Goal: Task Accomplishment & Management: Complete application form

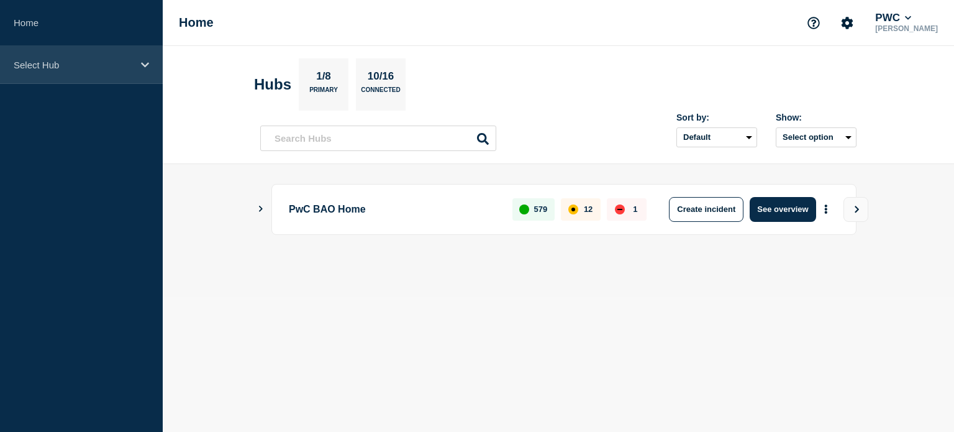
click at [141, 61] on icon at bounding box center [145, 64] width 8 height 9
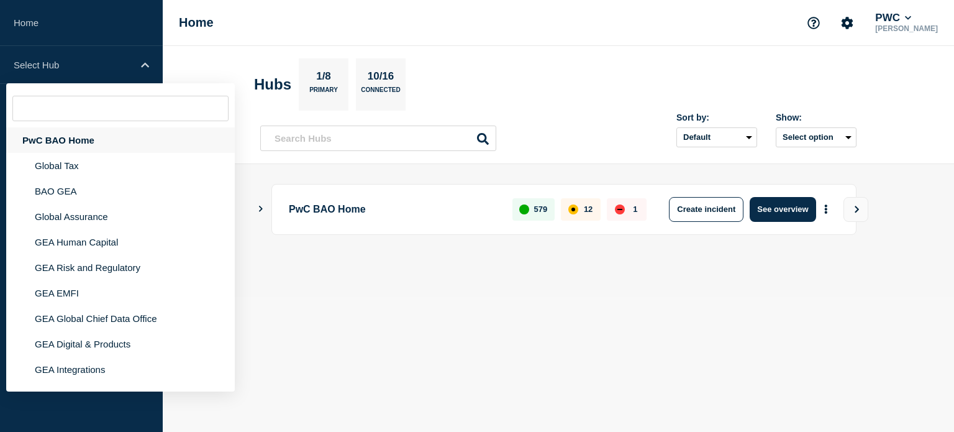
click at [82, 137] on div "PwC BAO Home" at bounding box center [120, 139] width 229 height 25
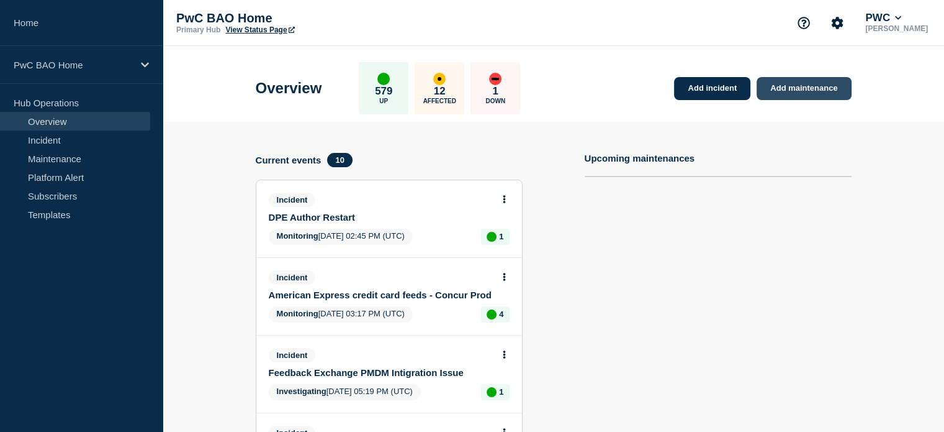
click at [799, 79] on link "Add maintenance" at bounding box center [804, 88] width 94 height 23
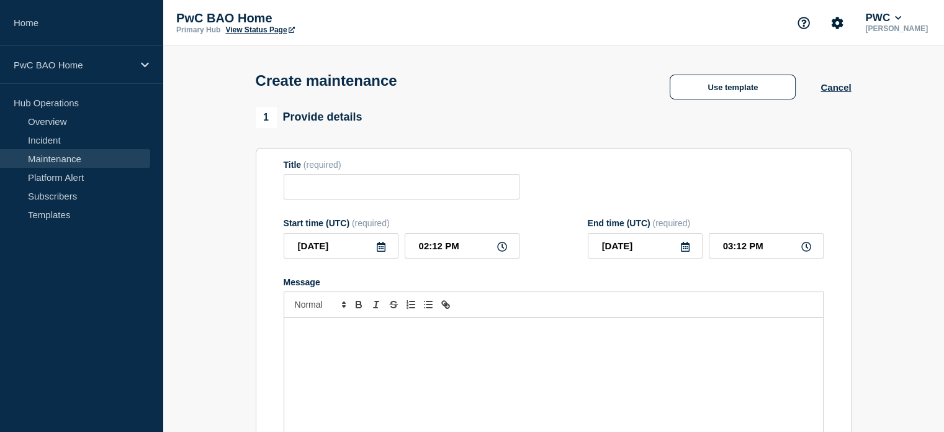
click at [406, 327] on div "Message" at bounding box center [553, 391] width 539 height 149
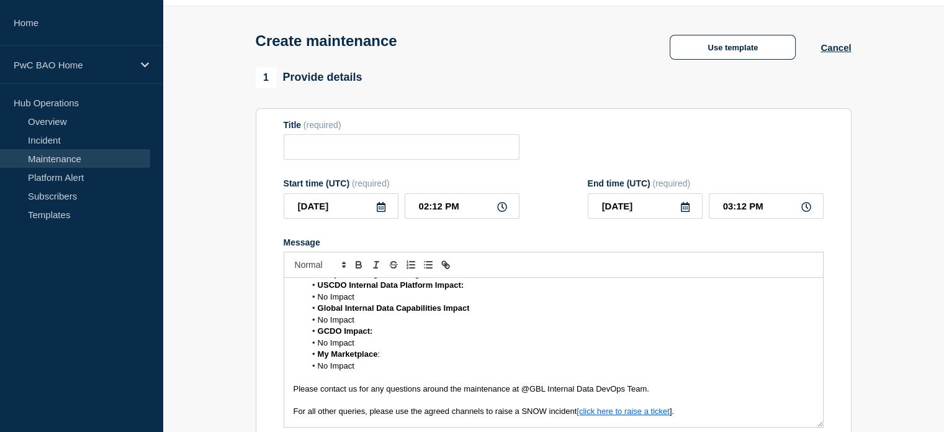
scroll to position [289, 0]
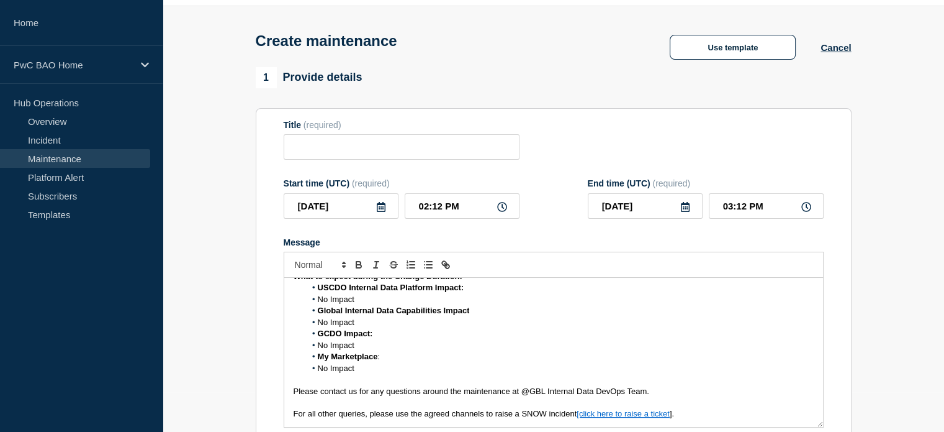
click at [318, 371] on span "No Impact" at bounding box center [336, 367] width 37 height 9
click at [316, 350] on li "No Impact" at bounding box center [560, 345] width 509 height 11
click at [318, 328] on li "No Impact" at bounding box center [560, 322] width 509 height 11
click at [317, 310] on li "Global Internal Data Capabilities Impact" at bounding box center [560, 310] width 509 height 11
click at [318, 302] on span "No Impact" at bounding box center [336, 298] width 37 height 9
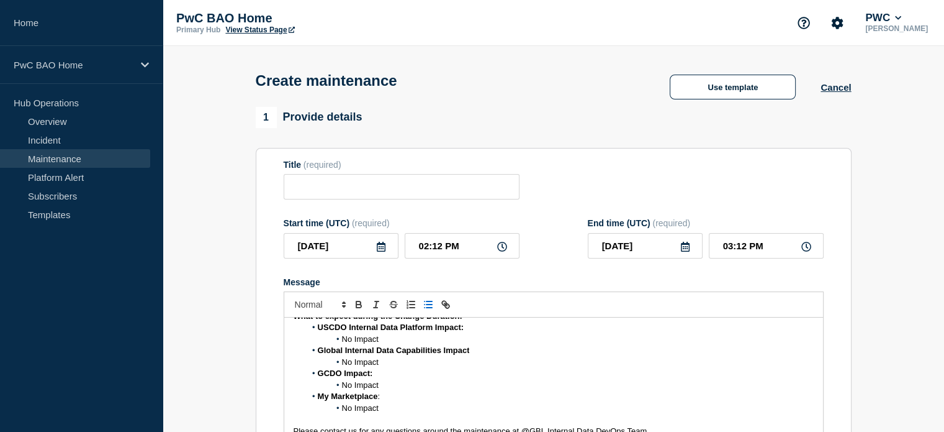
scroll to position [227, 0]
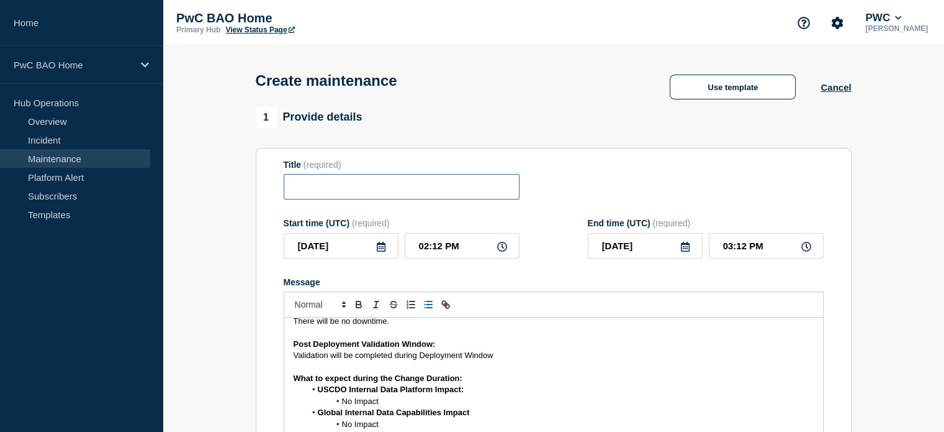
click at [420, 193] on input "Title" at bounding box center [402, 186] width 236 height 25
click at [358, 192] on input "Title" at bounding box center [402, 186] width 236 height 25
paste input "USCDO Internal Data Platform – Production Deployment – [DATE]"
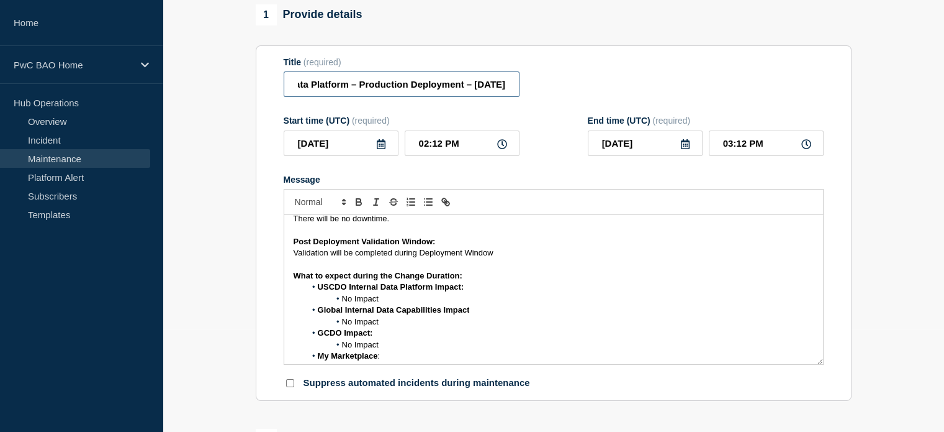
scroll to position [124, 0]
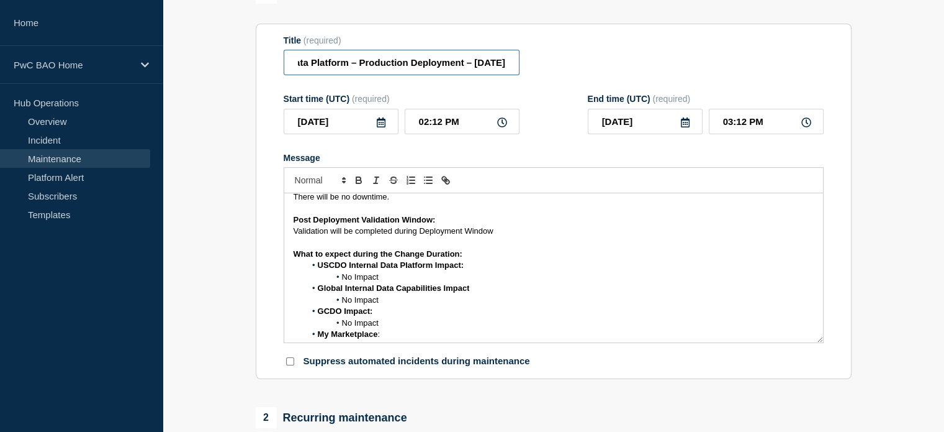
type input "USCDO Internal Data Platform – Production Deployment – [DATE]"
click at [383, 124] on icon at bounding box center [381, 122] width 9 height 10
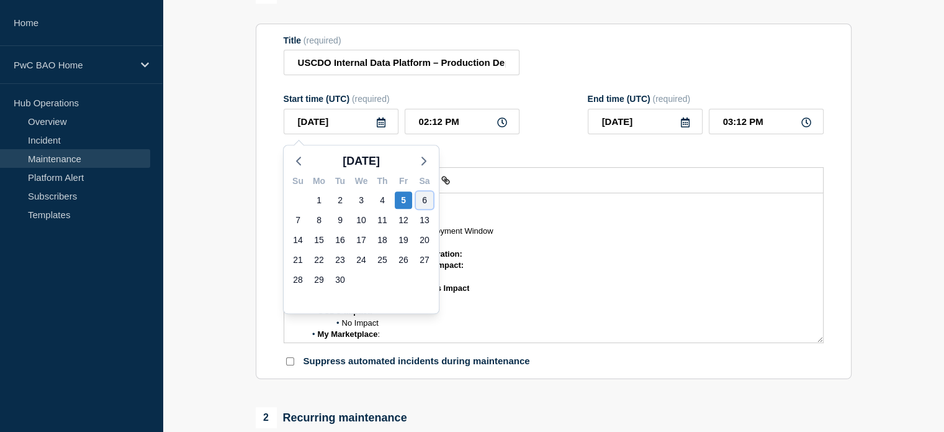
click at [425, 196] on div "6" at bounding box center [424, 199] width 17 height 17
type input "[DATE]"
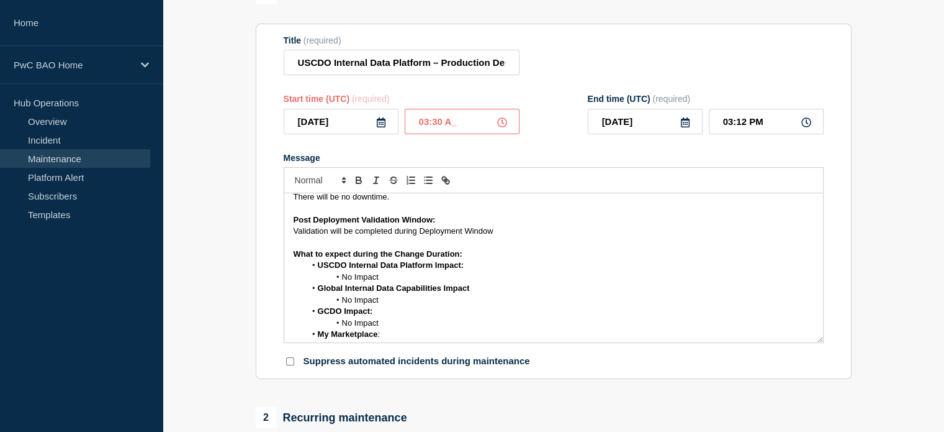
type input "03:30 AM"
type input "04:30 AM"
click at [684, 125] on icon at bounding box center [686, 122] width 10 height 10
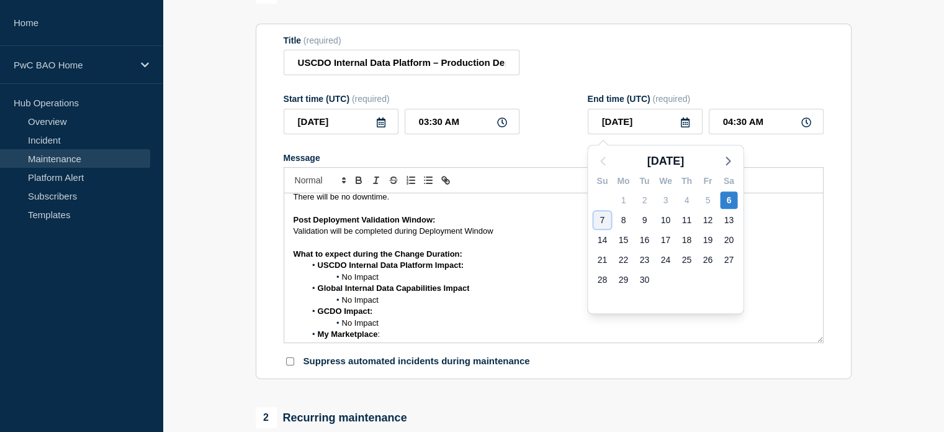
click at [605, 218] on div "7" at bounding box center [602, 219] width 17 height 17
type input "[DATE]"
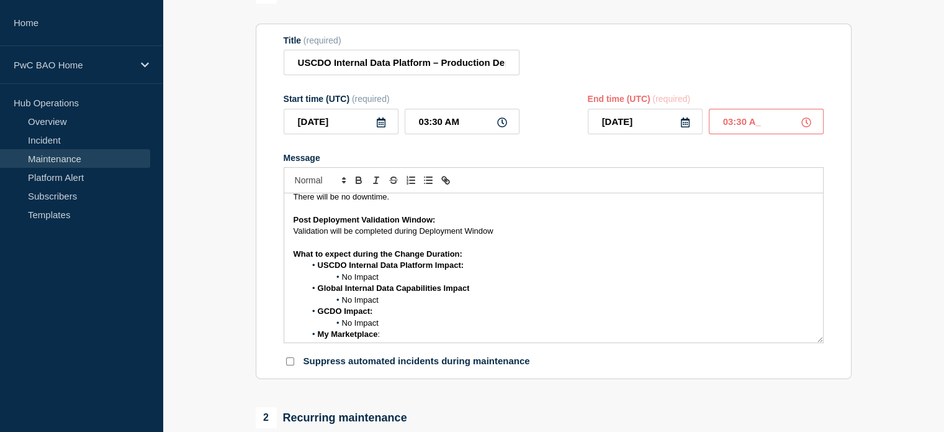
type input "03:30 AM"
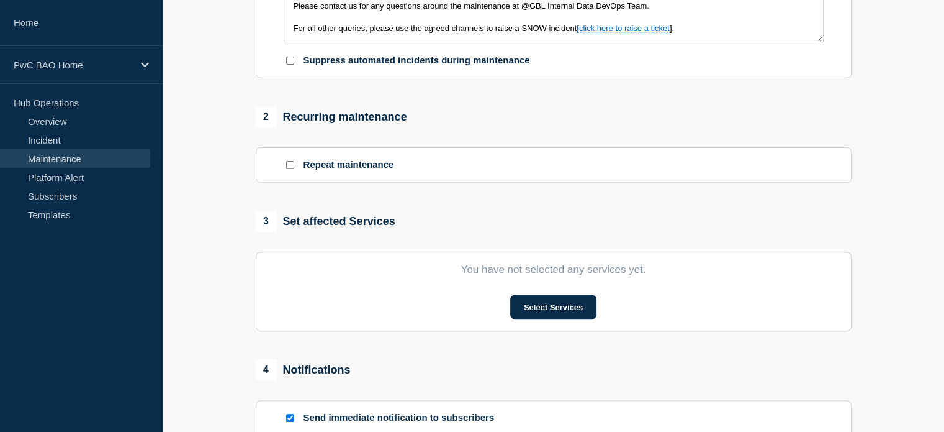
scroll to position [435, 0]
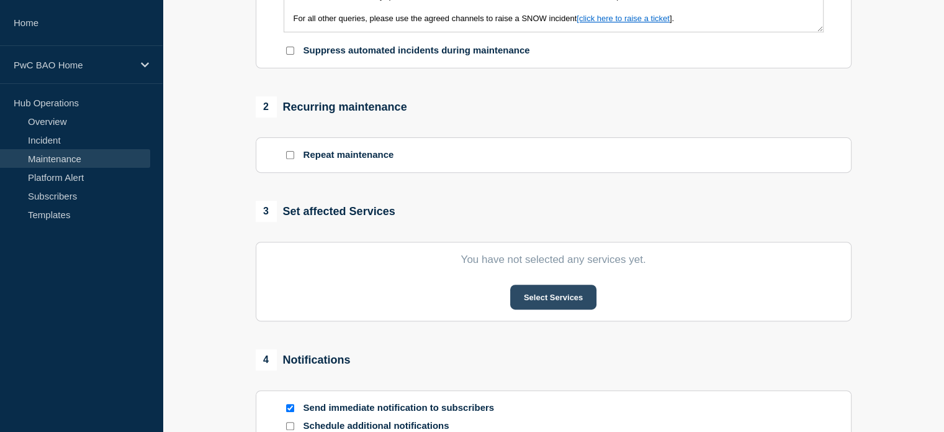
click at [548, 300] on button "Select Services" at bounding box center [553, 296] width 86 height 25
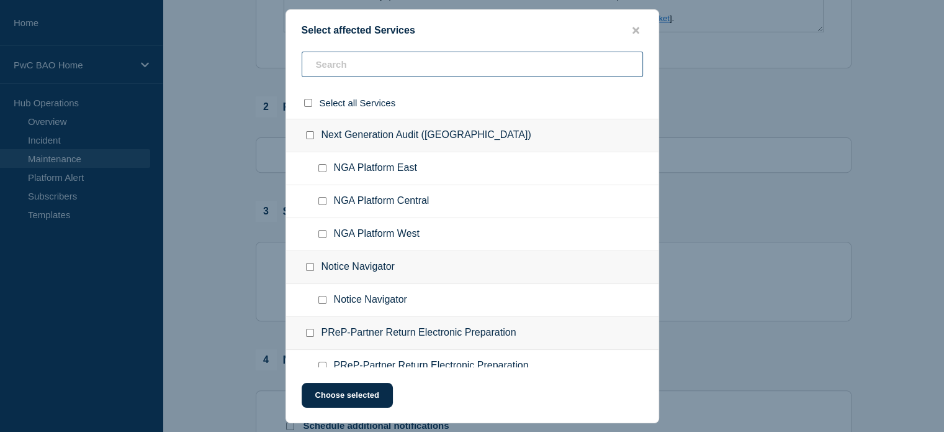
click at [358, 71] on input "text" at bounding box center [473, 64] width 342 height 25
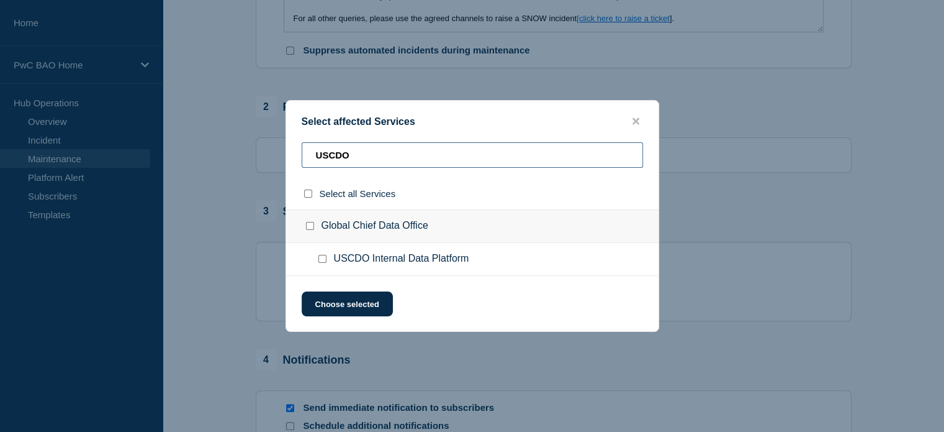
type input "USCDO"
click at [323, 260] on input "USCDO Internal Data Platform checkbox" at bounding box center [323, 259] width 8 height 8
checkbox input "true"
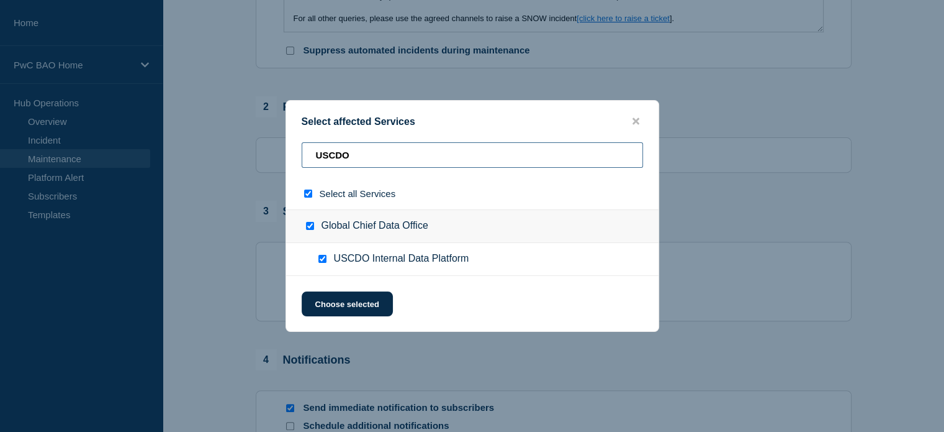
drag, startPoint x: 388, startPoint y: 153, endPoint x: 302, endPoint y: 153, distance: 86.3
click at [302, 153] on input "USCDO" at bounding box center [473, 154] width 342 height 25
type input "g"
checkbox input "false"
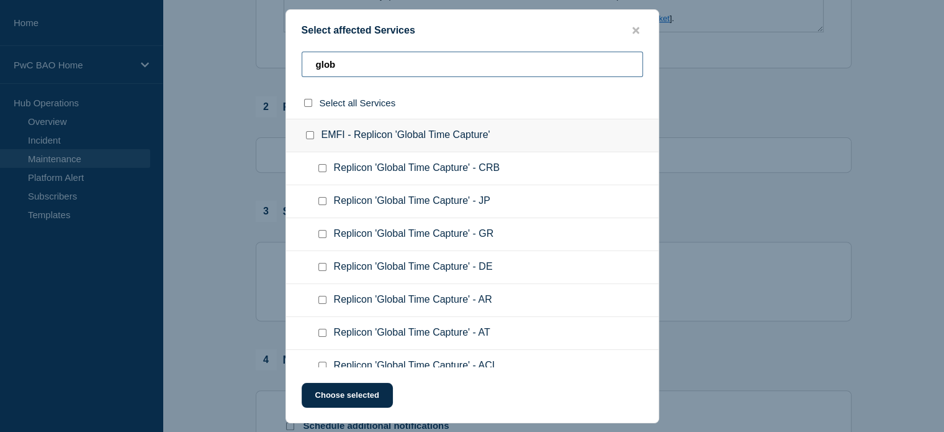
type input "globl"
checkbox input "true"
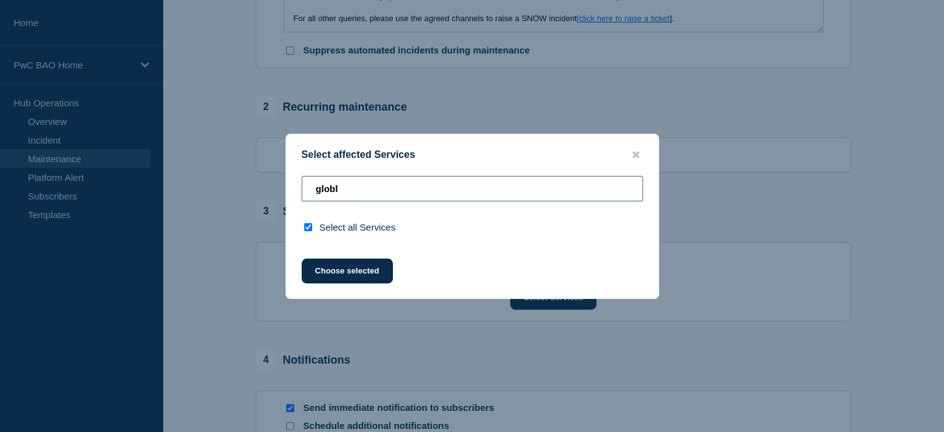
type input "glob"
checkbox input "false"
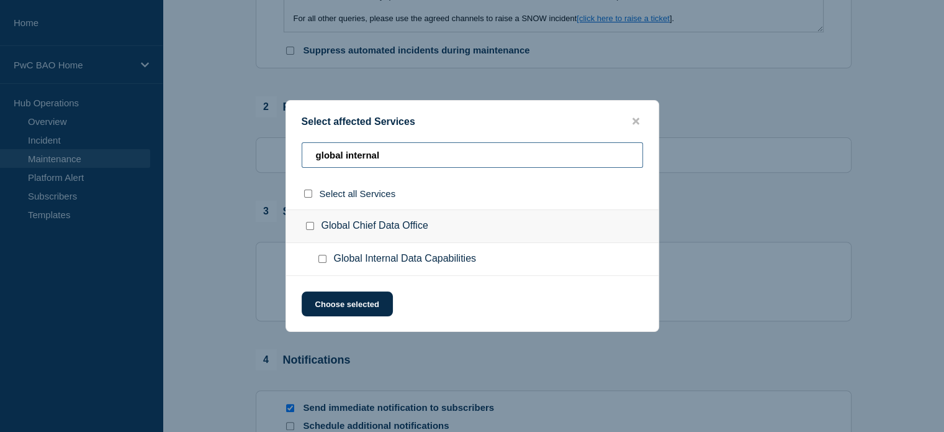
type input "global internal"
click at [319, 258] on input "Global Internal Data Capabilities checkbox" at bounding box center [323, 259] width 8 height 8
checkbox input "true"
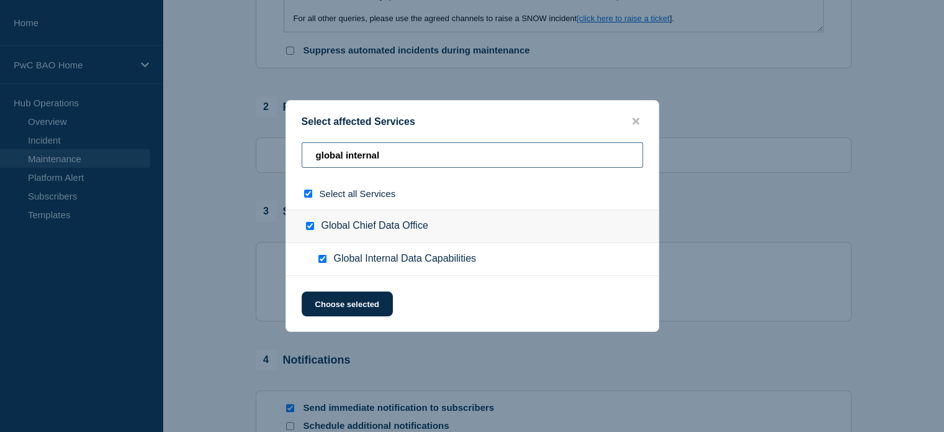
drag, startPoint x: 394, startPoint y: 154, endPoint x: 297, endPoint y: 155, distance: 97.5
click at [297, 155] on div "global internal" at bounding box center [472, 159] width 373 height 35
type input "g"
checkbox input "false"
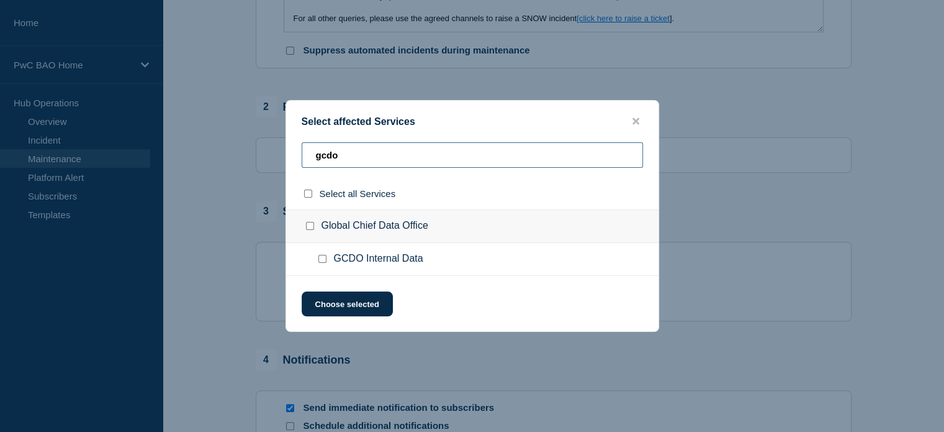
type input "gcdo"
click at [324, 256] on input "GCDO Internal Data checkbox" at bounding box center [323, 259] width 8 height 8
checkbox input "true"
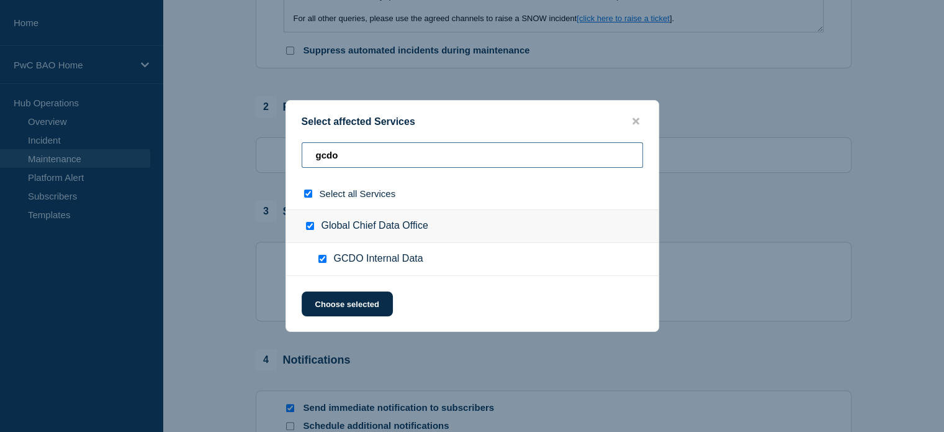
drag, startPoint x: 375, startPoint y: 154, endPoint x: 300, endPoint y: 154, distance: 75.1
click at [300, 154] on div "gcdo" at bounding box center [472, 159] width 373 height 35
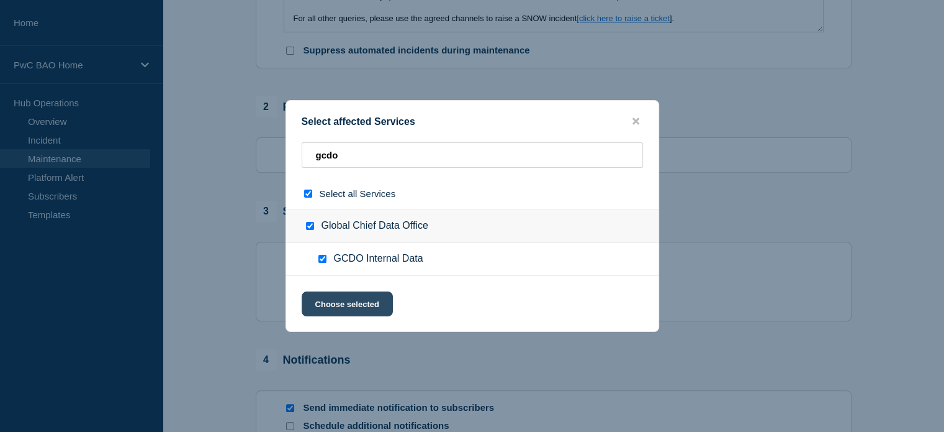
click at [353, 306] on button "Choose selected" at bounding box center [347, 303] width 91 height 25
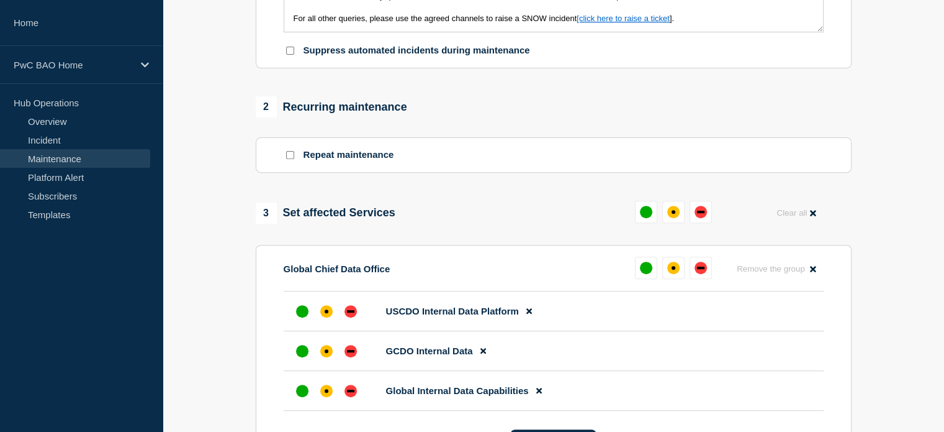
scroll to position [497, 0]
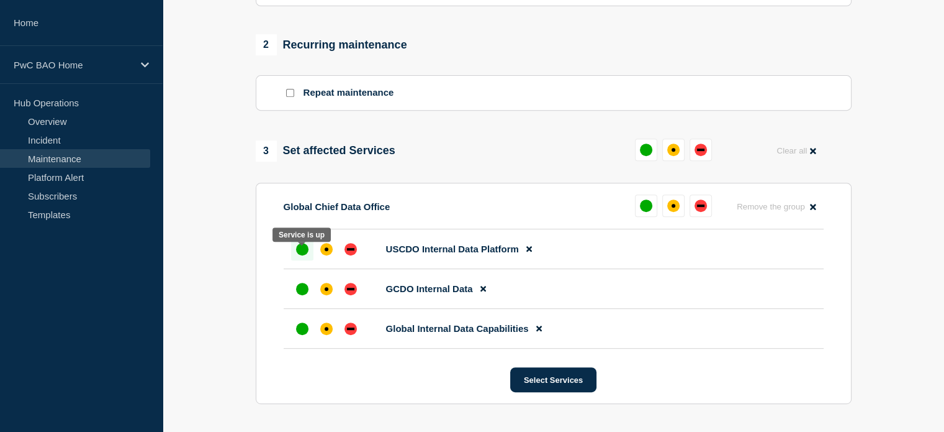
click at [301, 251] on div "up" at bounding box center [302, 249] width 12 height 12
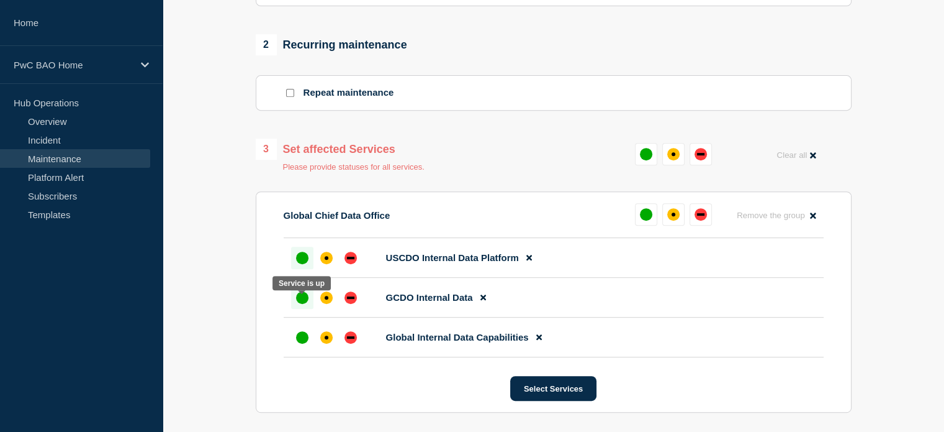
click at [301, 301] on div "up" at bounding box center [302, 297] width 12 height 12
click at [303, 343] on div "up" at bounding box center [302, 337] width 12 height 12
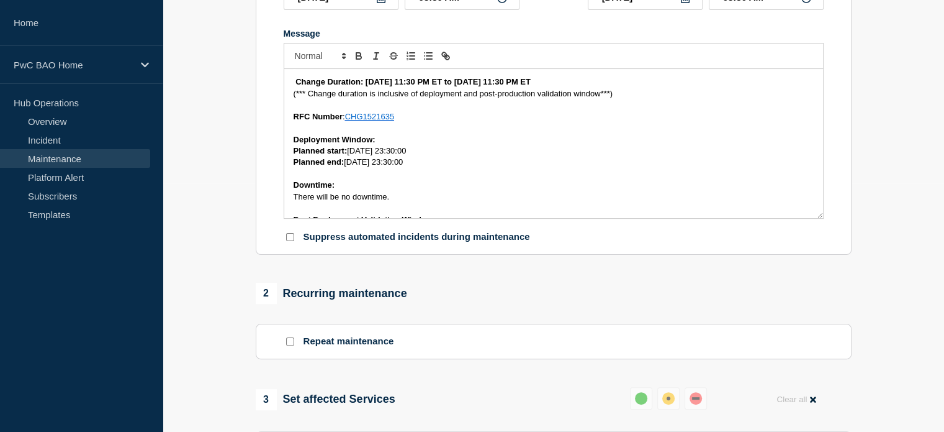
scroll to position [41, 0]
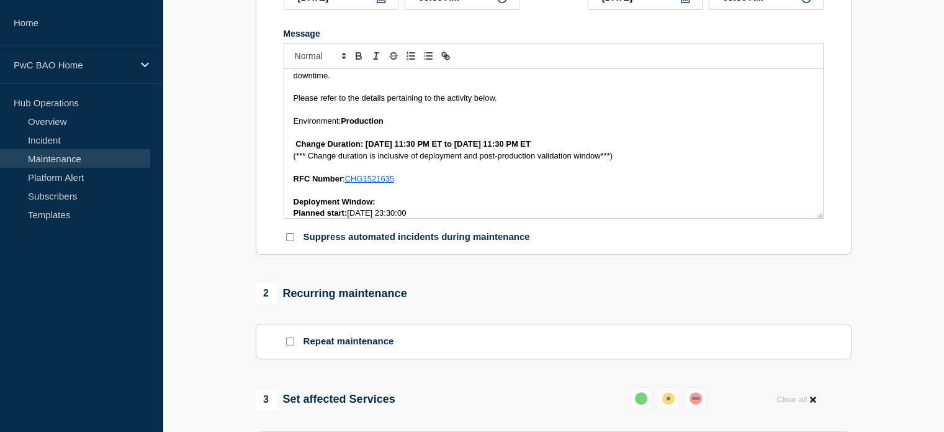
drag, startPoint x: 367, startPoint y: 148, endPoint x: 362, endPoint y: 160, distance: 12.8
click at [367, 148] on strong "Change Duration: [DATE] 11:30 PM ET to [DATE] 11:30 PM ET" at bounding box center [413, 143] width 235 height 9
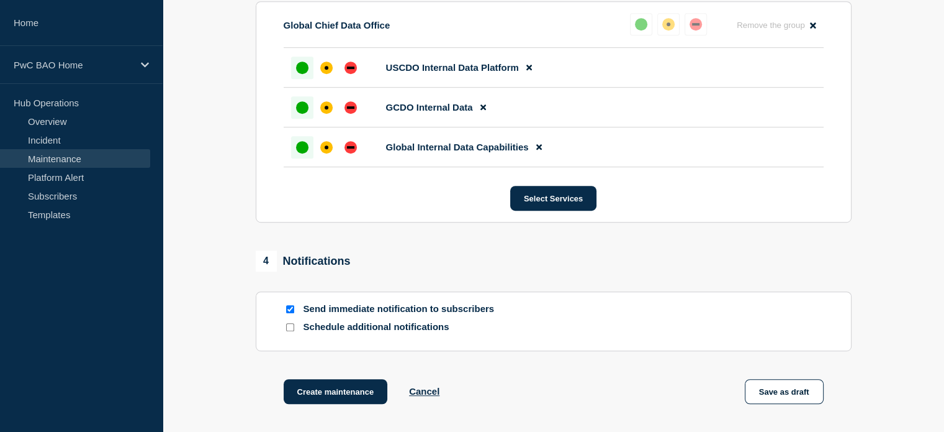
scroll to position [683, 0]
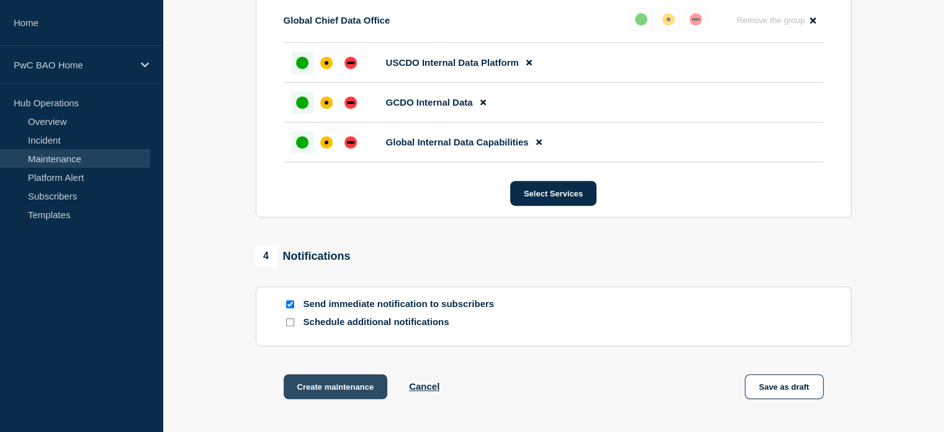
click at [343, 395] on button "Create maintenance" at bounding box center [336, 386] width 104 height 25
